Goal: Task Accomplishment & Management: Manage account settings

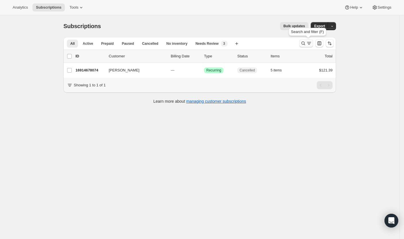
click at [306, 45] on icon "Search and filter results" at bounding box center [303, 43] width 6 height 6
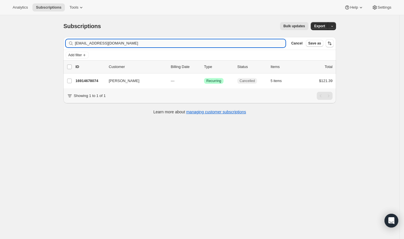
click at [230, 44] on input "[EMAIL_ADDRESS][DOMAIN_NAME]" at bounding box center [180, 43] width 210 height 8
type input "[EMAIL_ADDRESS][DOMAIN_NAME]"
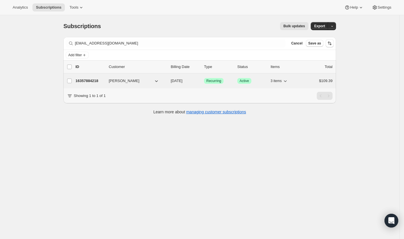
click at [98, 80] on p "16357884218" at bounding box center [89, 81] width 29 height 6
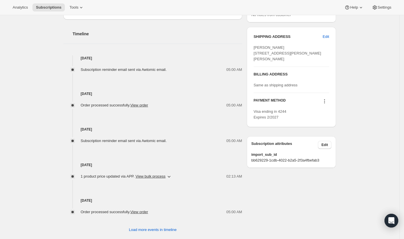
scroll to position [223, 0]
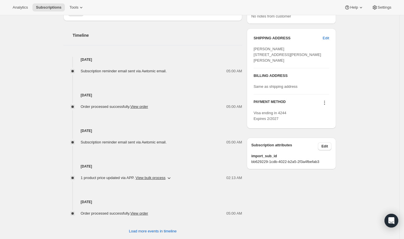
click at [325, 105] on icon at bounding box center [324, 103] width 6 height 6
click at [323, 117] on span "Send link to update card" at bounding box center [325, 118] width 40 height 4
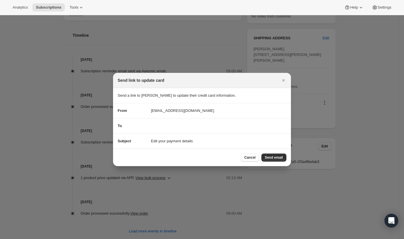
click at [206, 123] on div "To" at bounding box center [202, 126] width 169 height 6
click at [181, 129] on section "To" at bounding box center [202, 125] width 178 height 15
click at [283, 74] on div "Send link to update card" at bounding box center [202, 80] width 178 height 15
click at [283, 76] on div "Send link to update card" at bounding box center [202, 80] width 178 height 15
click at [276, 156] on span "Send email" at bounding box center [274, 157] width 18 height 5
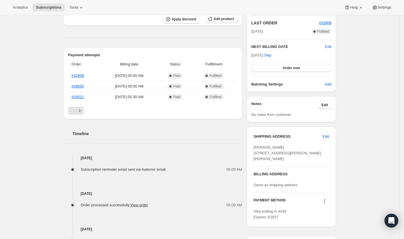
scroll to position [255, 0]
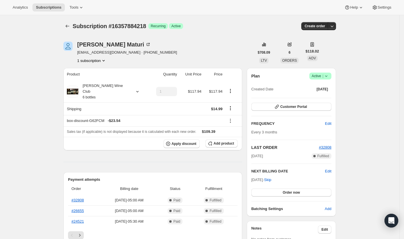
scroll to position [228, 0]
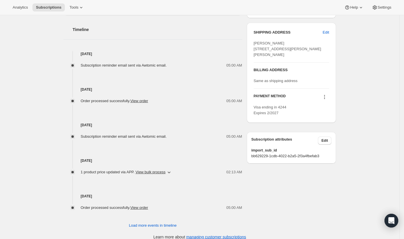
click at [325, 100] on icon at bounding box center [324, 97] width 6 height 6
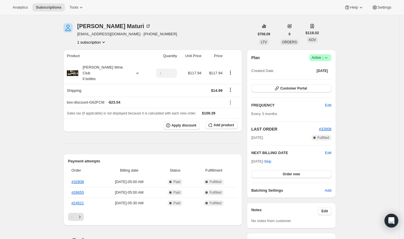
scroll to position [0, 0]
